Goal: Task Accomplishment & Management: Complete application form

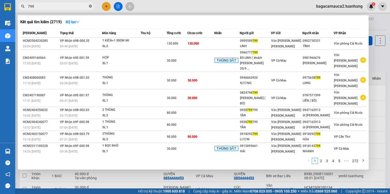
click at [91, 6] on icon "close-circle" at bounding box center [90, 6] width 3 height 3
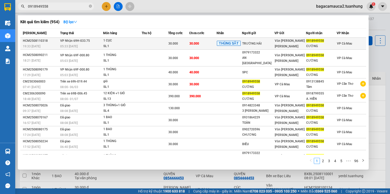
type input "0918949558"
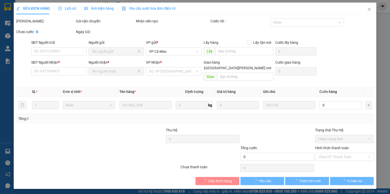
type input "TRƯỜNG HẢI"
type input "0918949558"
type input "CƯỜNG"
type input "30.000"
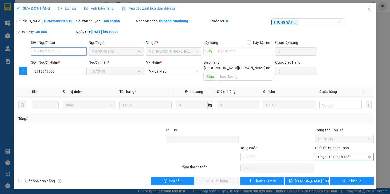
click at [354, 154] on span "Chọn HT Thanh Toán" at bounding box center [344, 157] width 53 height 8
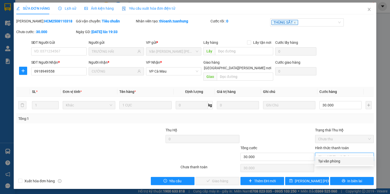
click at [343, 160] on div "Tại văn phòng" at bounding box center [344, 161] width 53 height 6
type input "0"
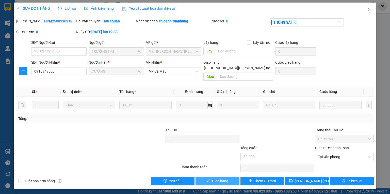
click at [229, 177] on button "Giao hàng" at bounding box center [218, 181] width 44 height 8
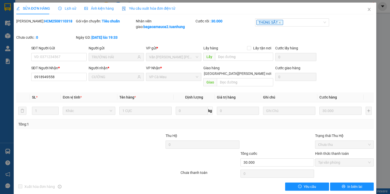
scroll to position [1, 0]
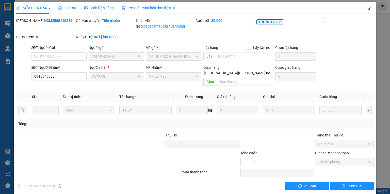
click at [367, 9] on icon "close" at bounding box center [369, 9] width 4 height 4
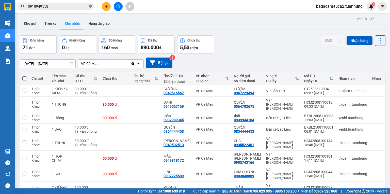
click at [90, 7] on icon "close-circle" at bounding box center [90, 6] width 3 height 3
click at [90, 7] on span at bounding box center [90, 7] width 3 height 6
click at [55, 7] on input "text" at bounding box center [58, 7] width 60 height 6
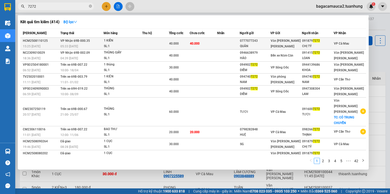
type input "7272"
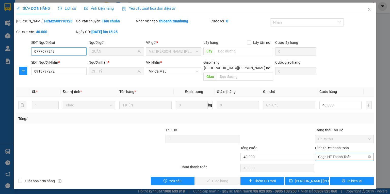
click at [336, 153] on span "Chọn HT Thanh Toán" at bounding box center [344, 157] width 53 height 8
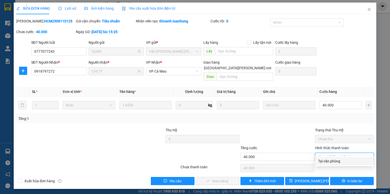
click at [333, 159] on div "Tại văn phòng" at bounding box center [344, 161] width 53 height 6
type input "0"
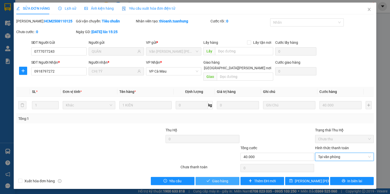
click at [235, 177] on button "Giao hàng" at bounding box center [218, 181] width 44 height 8
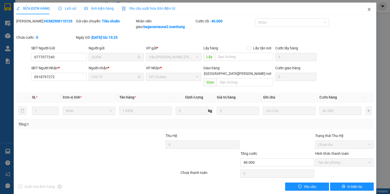
click at [364, 10] on span "Close" at bounding box center [369, 10] width 14 height 14
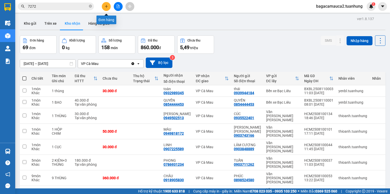
click at [108, 5] on icon "plus" at bounding box center [107, 7] width 4 height 4
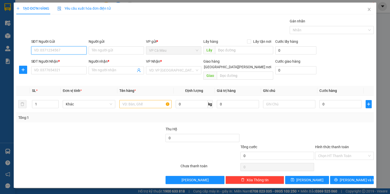
click at [69, 50] on input "SĐT Người Gửi" at bounding box center [58, 50] width 55 height 8
click at [69, 62] on div "0943377367 - TRUNG" at bounding box center [59, 60] width 50 height 6
type input "0943377367"
type input "TRUNG"
type input "0943377367"
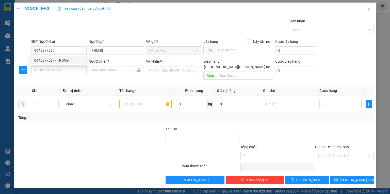
click at [70, 76] on div "SĐT Người Nhận * VD: 0377654321" at bounding box center [58, 67] width 55 height 18
click at [72, 72] on input "SĐT Người Nhận *" at bounding box center [58, 70] width 55 height 8
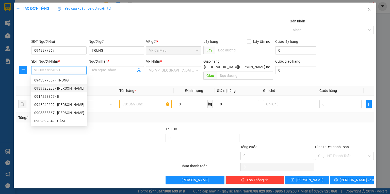
click at [67, 88] on div "0939928239 - [PERSON_NAME]" at bounding box center [59, 88] width 50 height 6
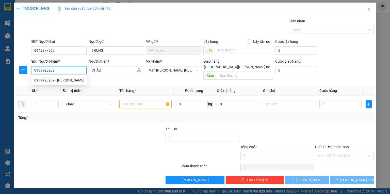
type input "0939928239"
type input "CHÂU"
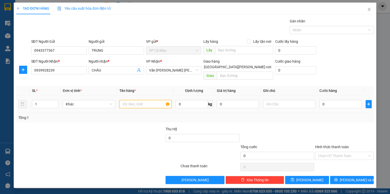
click at [132, 101] on input "text" at bounding box center [145, 104] width 52 height 8
type input "Y"
type input "THUG"
click at [322, 100] on input "0" at bounding box center [341, 104] width 42 height 8
type input "+4"
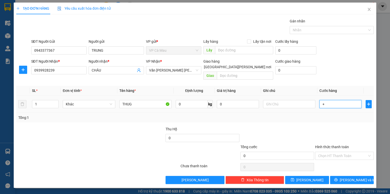
type input "4"
type input "+40"
type input "40"
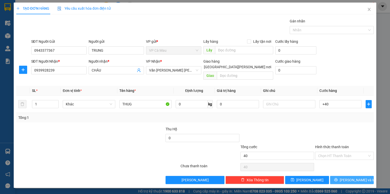
type input "40.000"
click at [351, 177] on span "[PERSON_NAME] và In" at bounding box center [358, 180] width 36 height 6
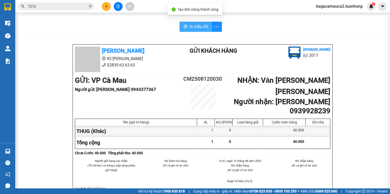
click at [197, 27] on span "In mẫu A5" at bounding box center [199, 26] width 18 height 6
click at [91, 7] on icon "close-circle" at bounding box center [90, 6] width 3 height 3
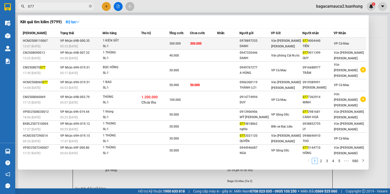
type input "077"
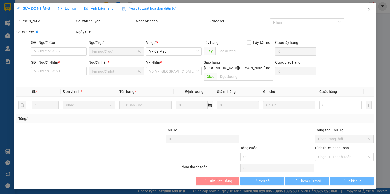
type input "0978897255"
type input "DANH"
type input "0774004440"
type input "TIẾN"
type input "300.000"
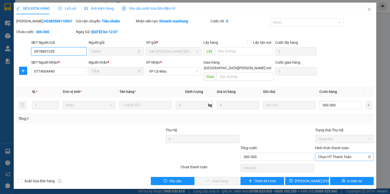
click at [338, 153] on span "Chọn HT Thanh Toán" at bounding box center [344, 157] width 53 height 8
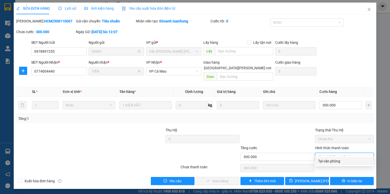
click at [337, 161] on div "Tại văn phòng" at bounding box center [344, 161] width 53 height 6
type input "0"
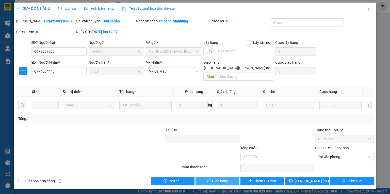
click at [229, 177] on button "Giao hàng" at bounding box center [218, 181] width 44 height 8
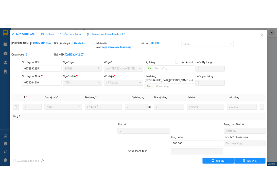
scroll to position [1, 0]
